Goal: Find specific page/section: Find specific page/section

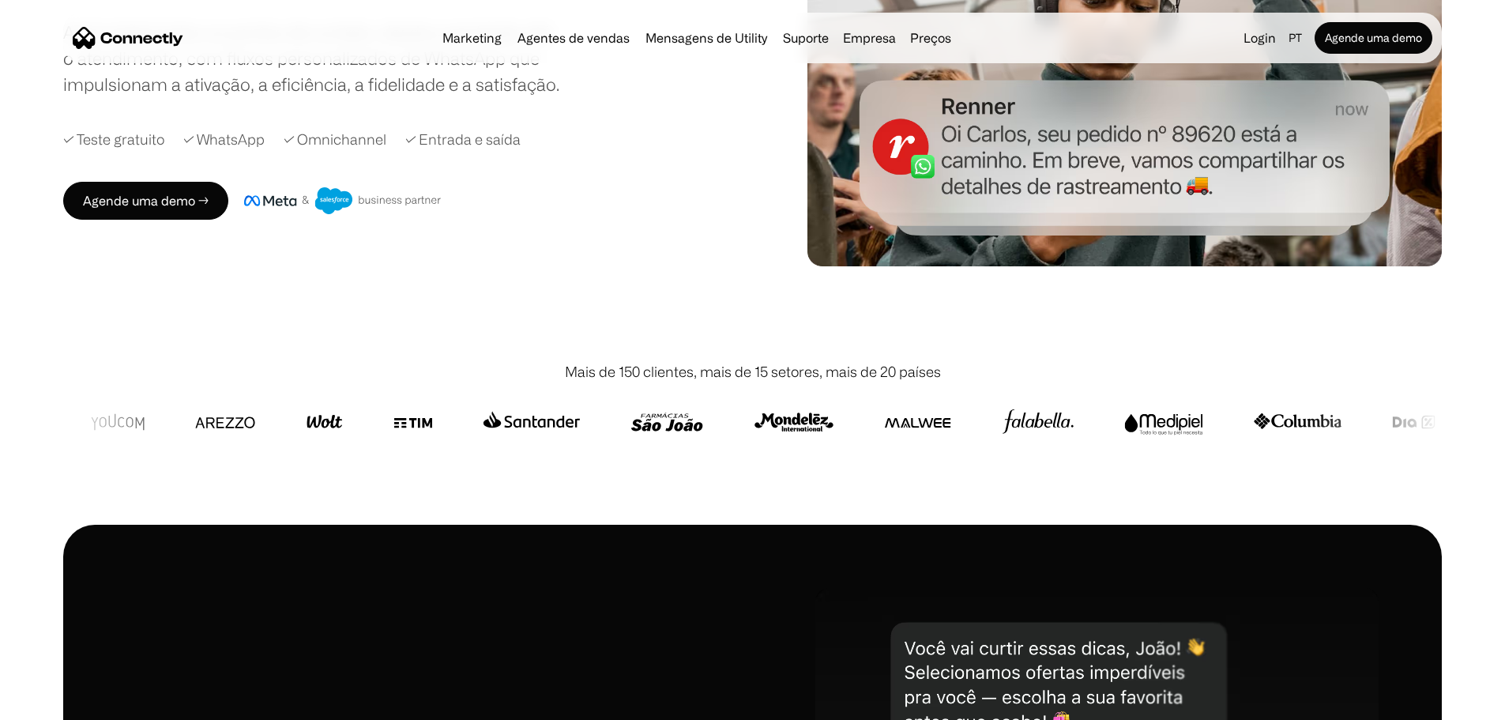
scroll to position [158, 0]
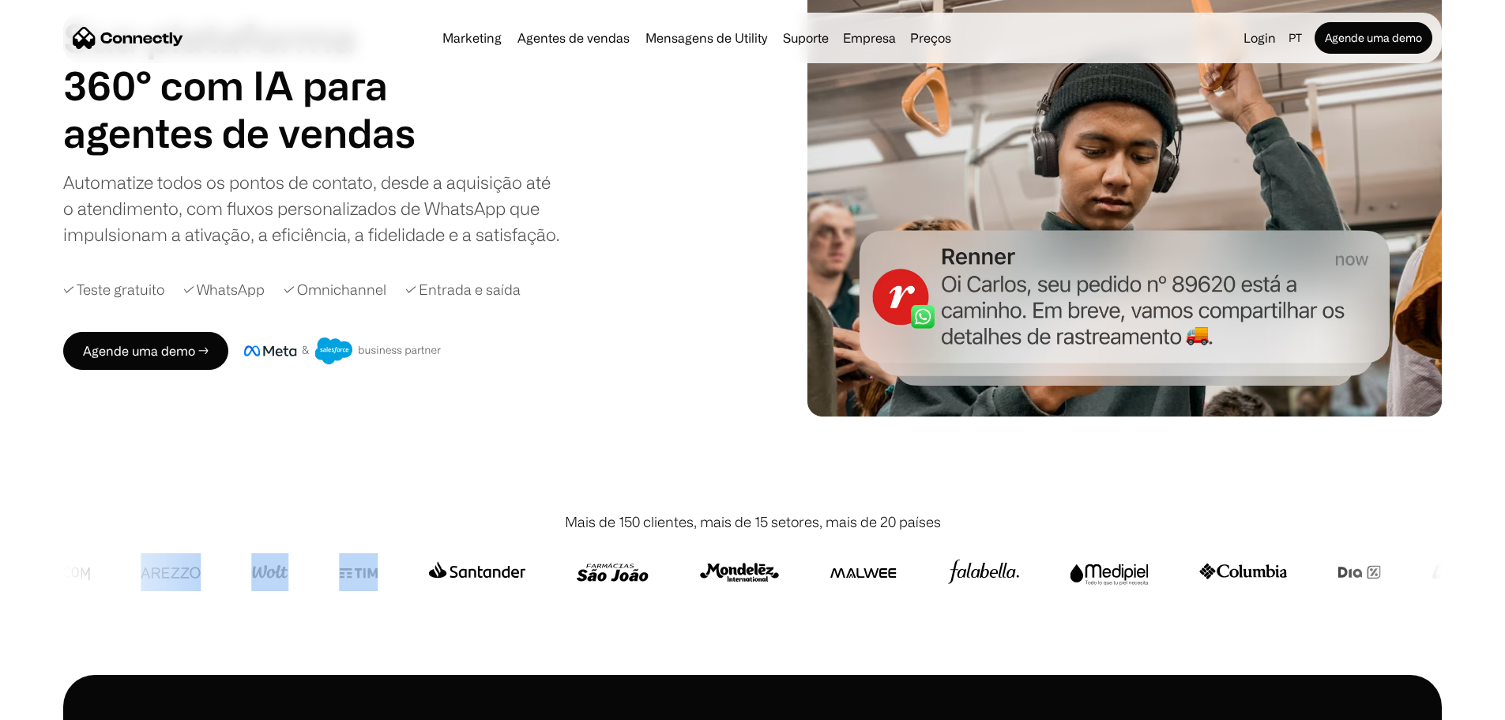
drag, startPoint x: 706, startPoint y: 533, endPoint x: 883, endPoint y: 538, distance: 177.1
click at [883, 538] on div at bounding box center [752, 572] width 1379 height 79
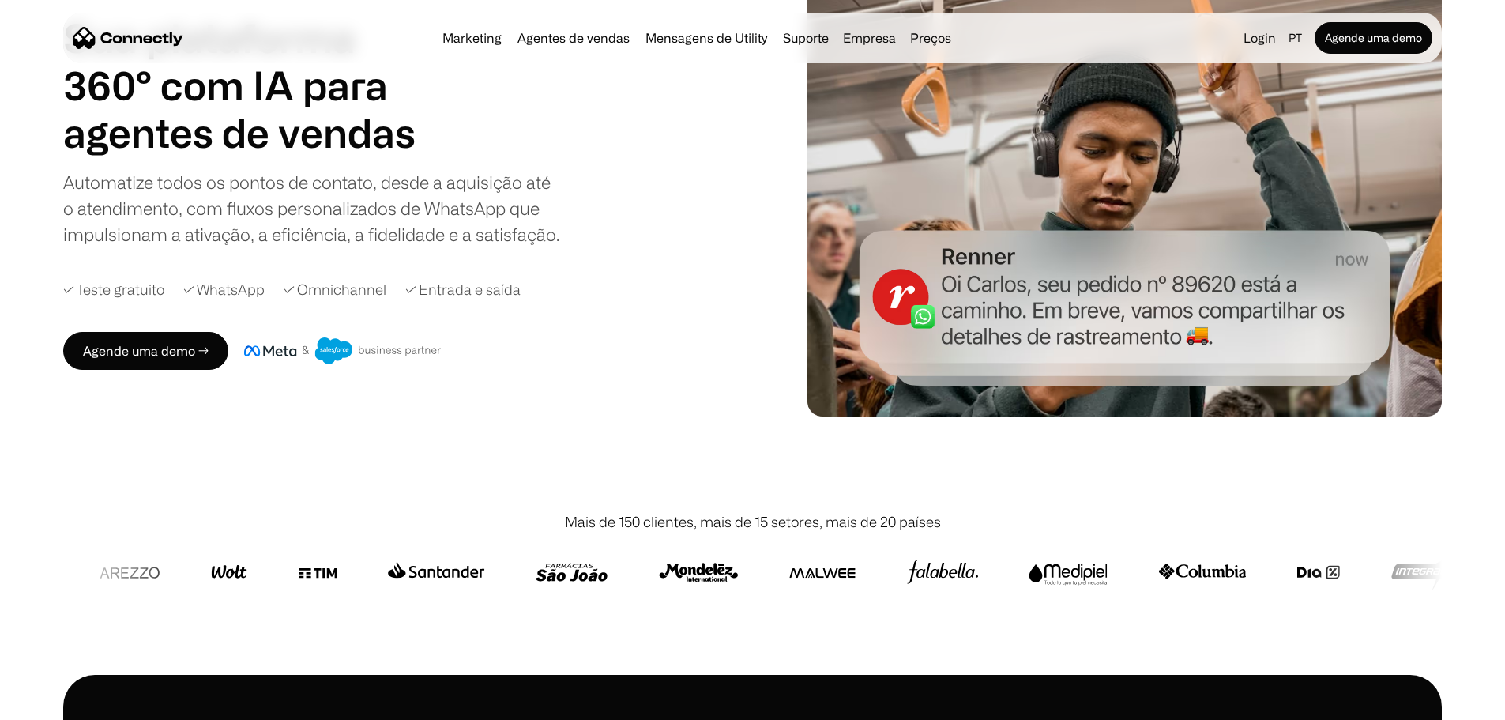
click at [1116, 511] on div "Mais de 150 clientes, mais de 15 setores, mais de 20 países" at bounding box center [752, 521] width 1379 height 21
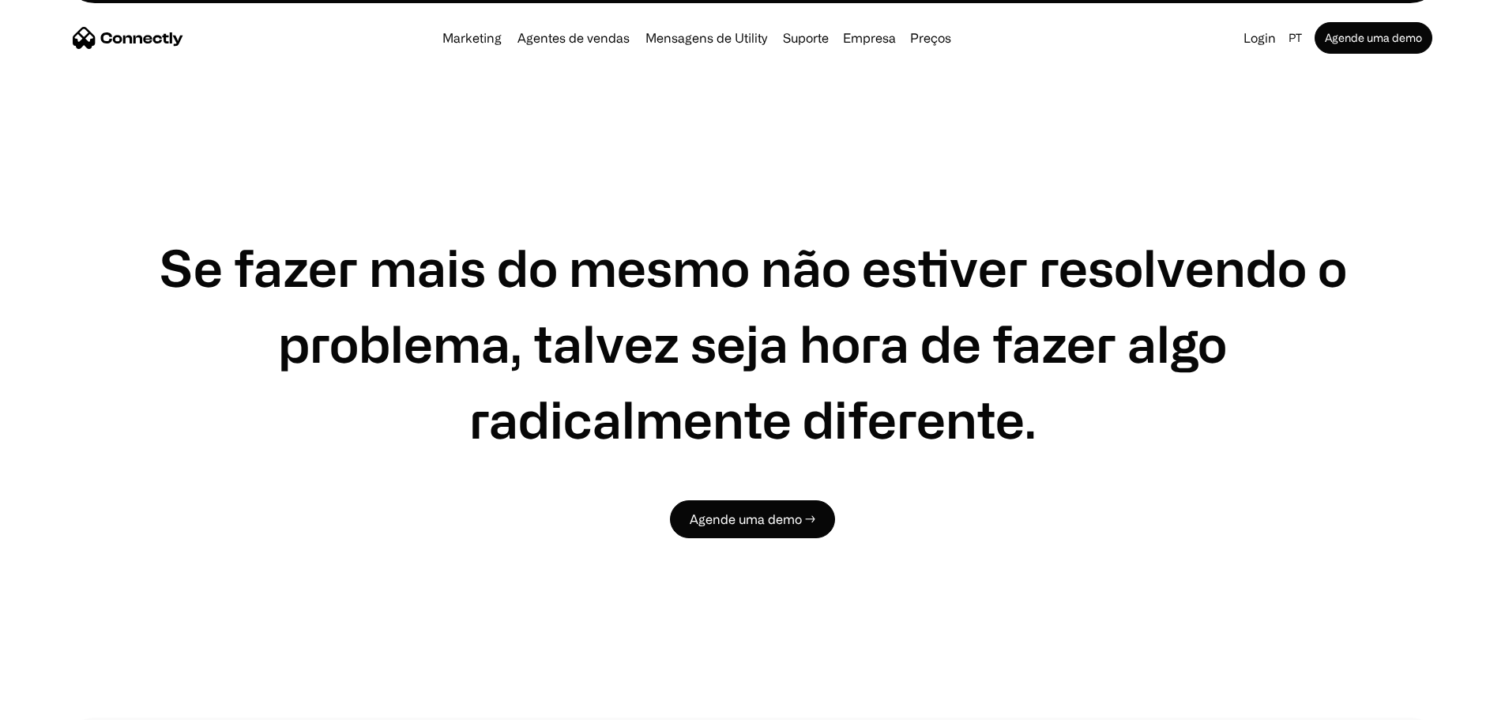
scroll to position [0, 0]
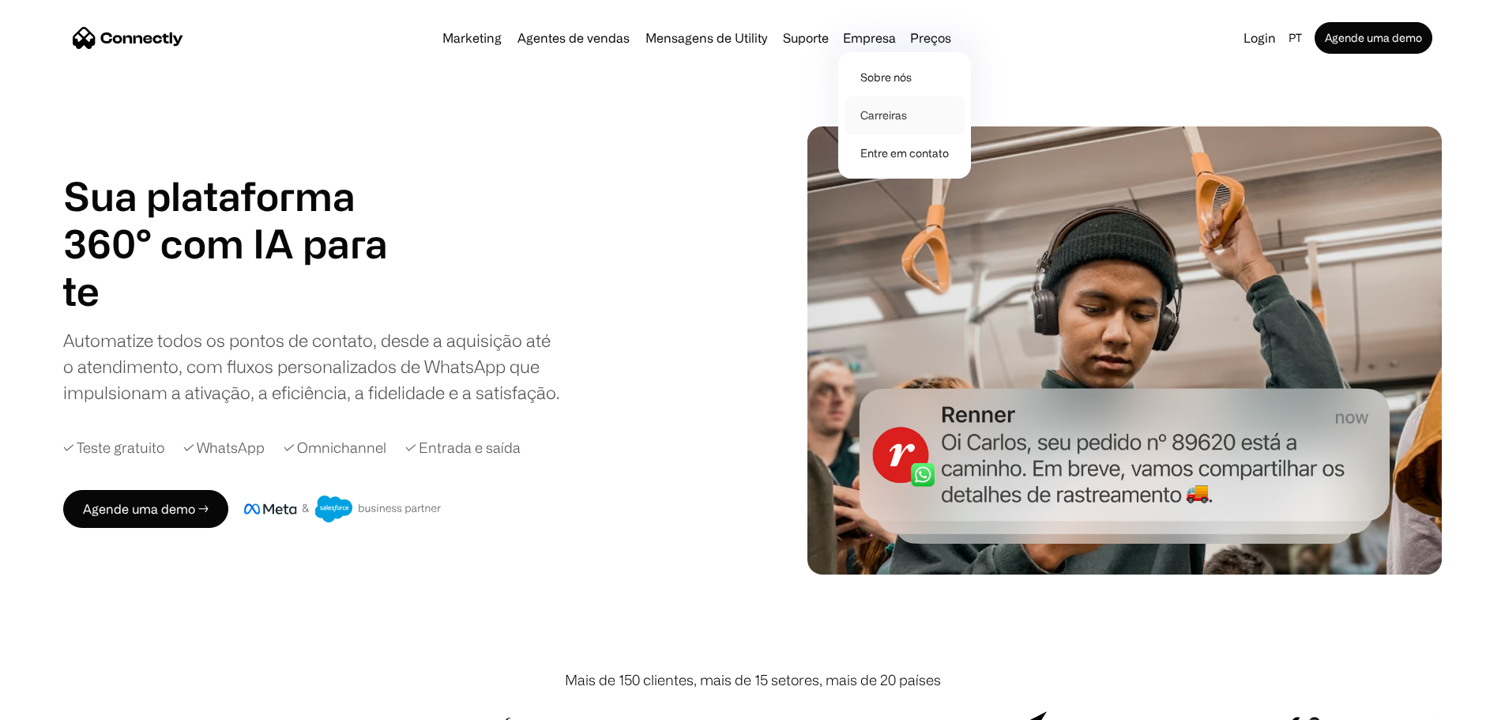
click at [879, 111] on link "Carreiras" at bounding box center [905, 115] width 120 height 38
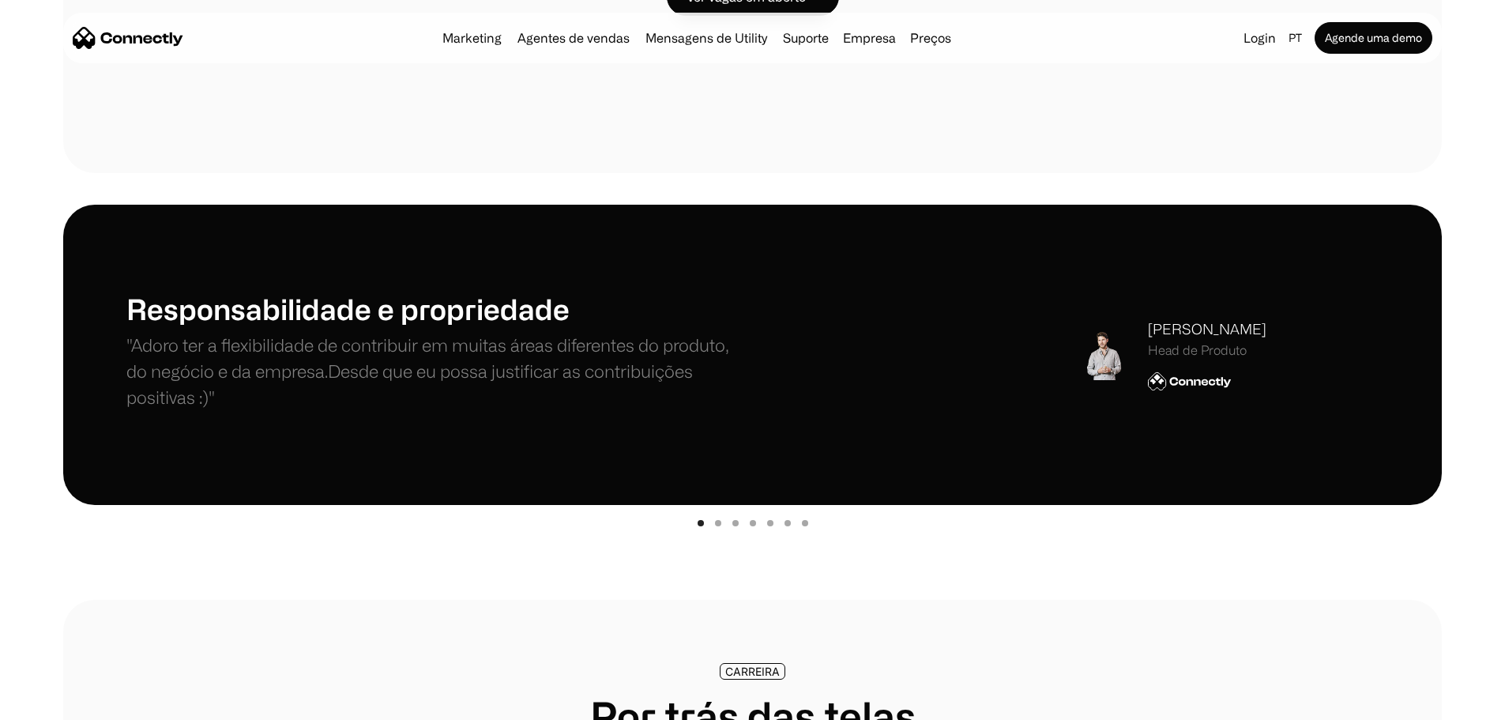
scroll to position [235, 0]
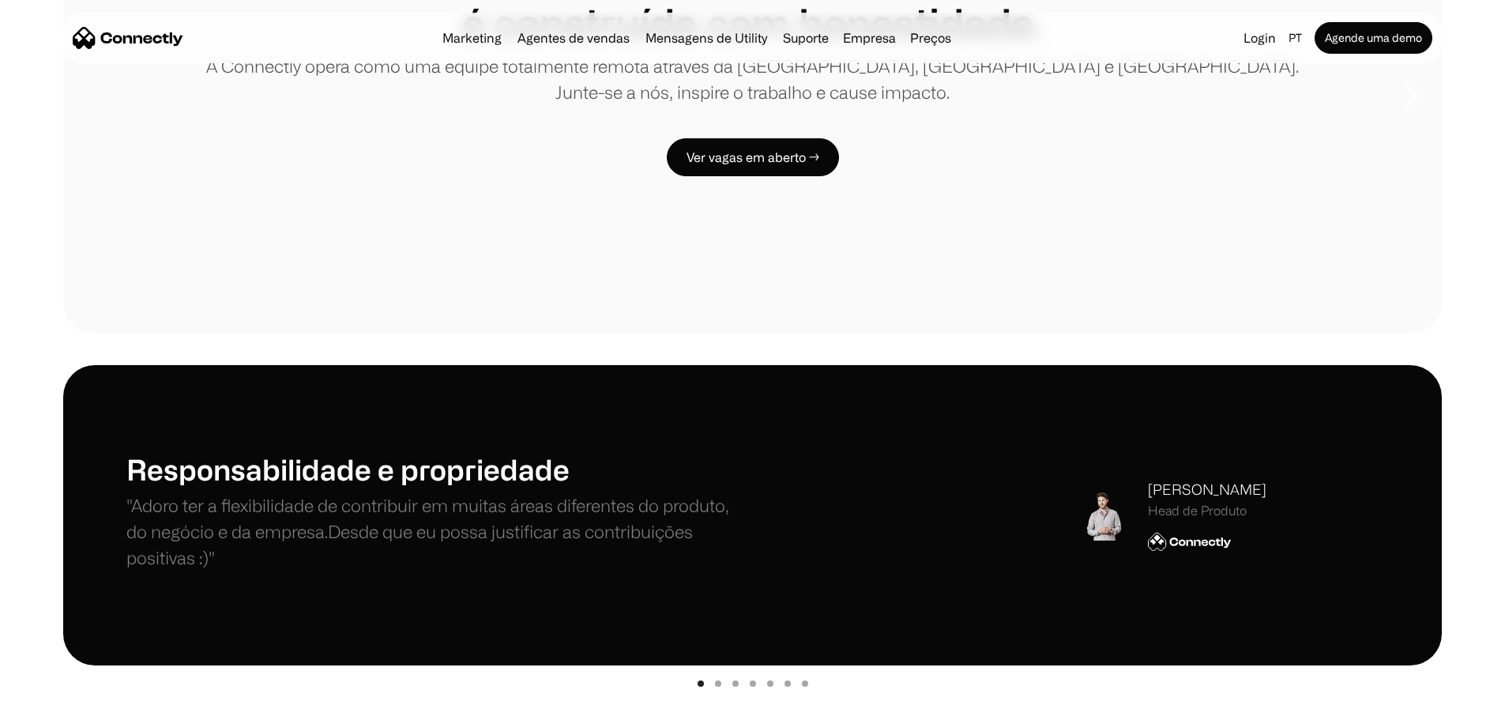
click at [729, 278] on div "CARREIRA Lideramos com transparência e abertura, pois a confiança é construída …" at bounding box center [752, 96] width 1379 height 474
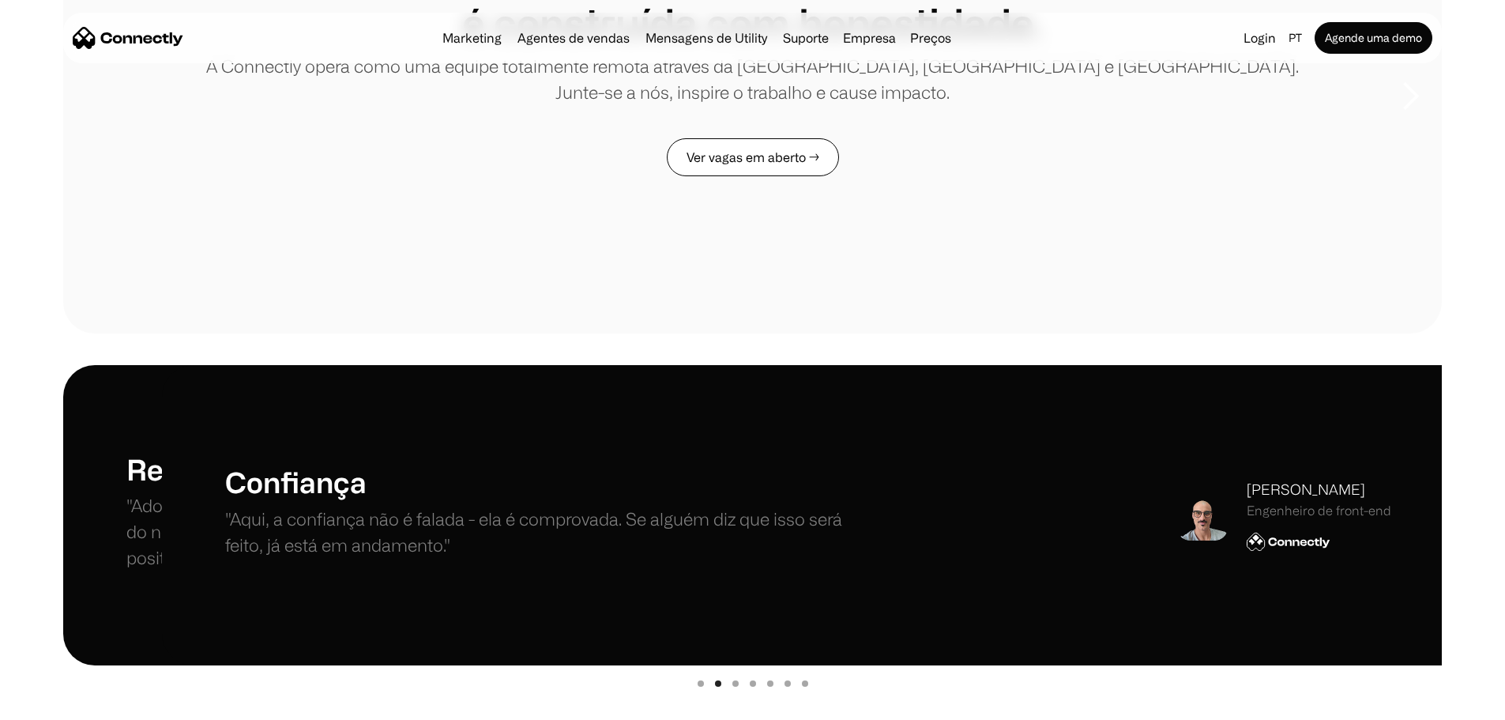
click at [747, 176] on link "Ver vagas em aberto →" at bounding box center [753, 157] width 172 height 38
